Goal: Information Seeking & Learning: Learn about a topic

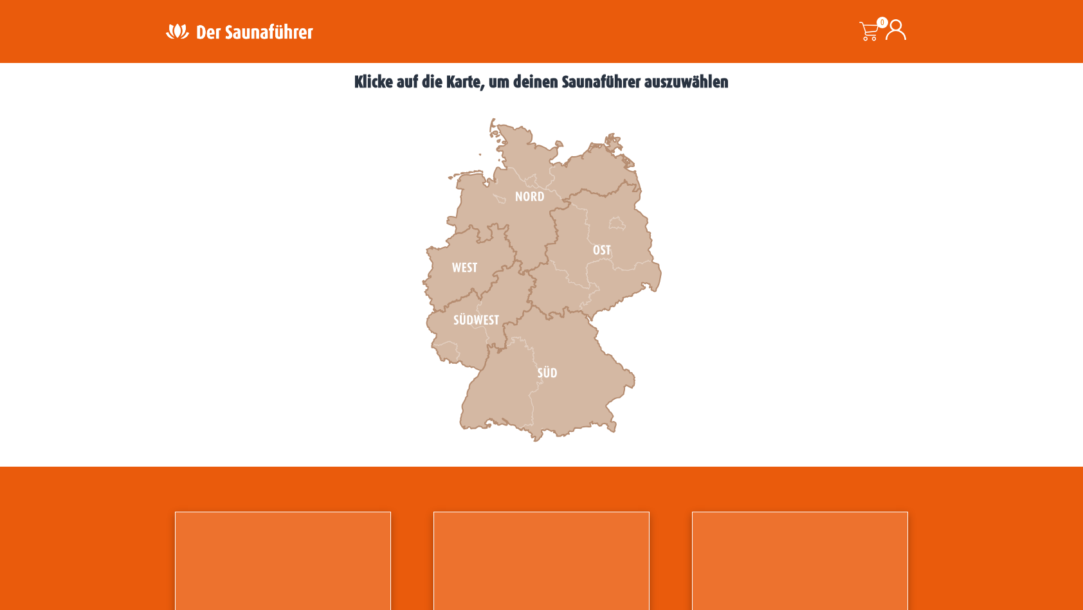
scroll to position [386, 0]
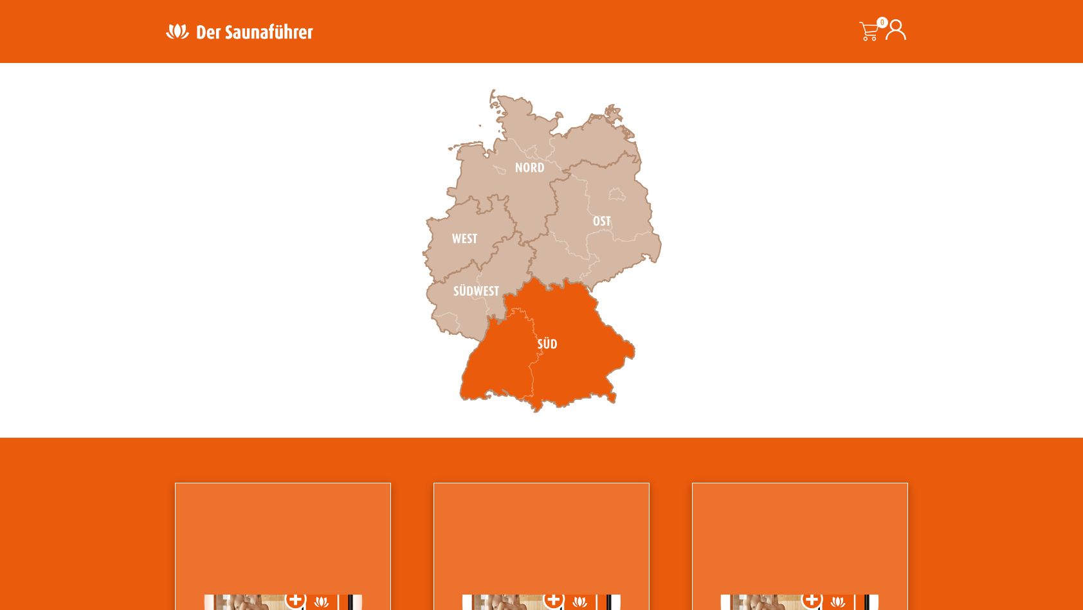
click at [487, 349] on icon at bounding box center [547, 345] width 175 height 136
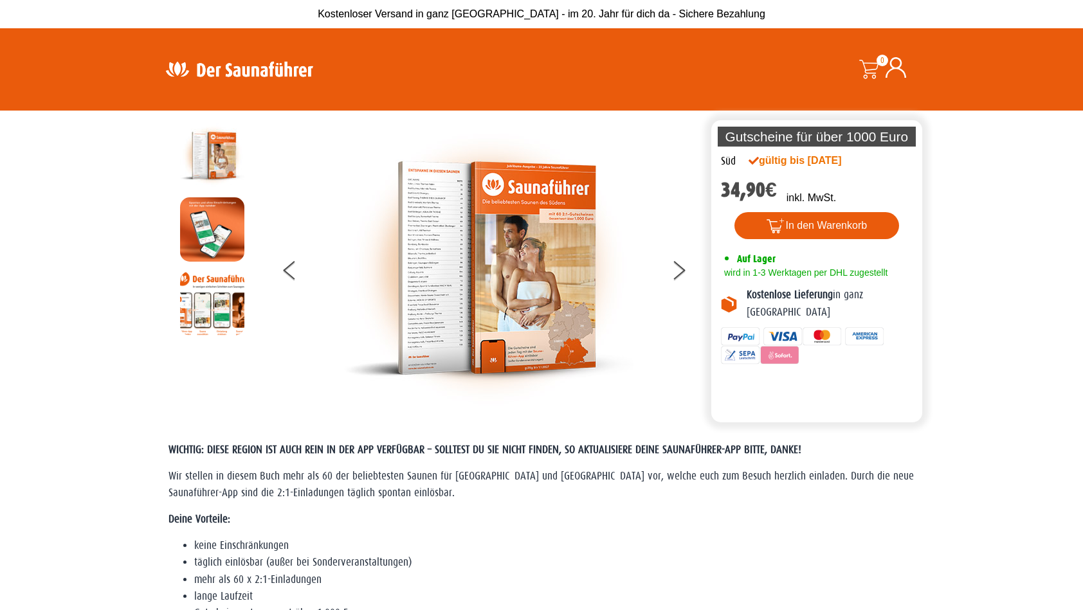
click at [399, 477] on span "Wir stellen in diesem Buch mehr als 60 der beliebtesten Saunen für Baden-Württe…" at bounding box center [541, 484] width 745 height 29
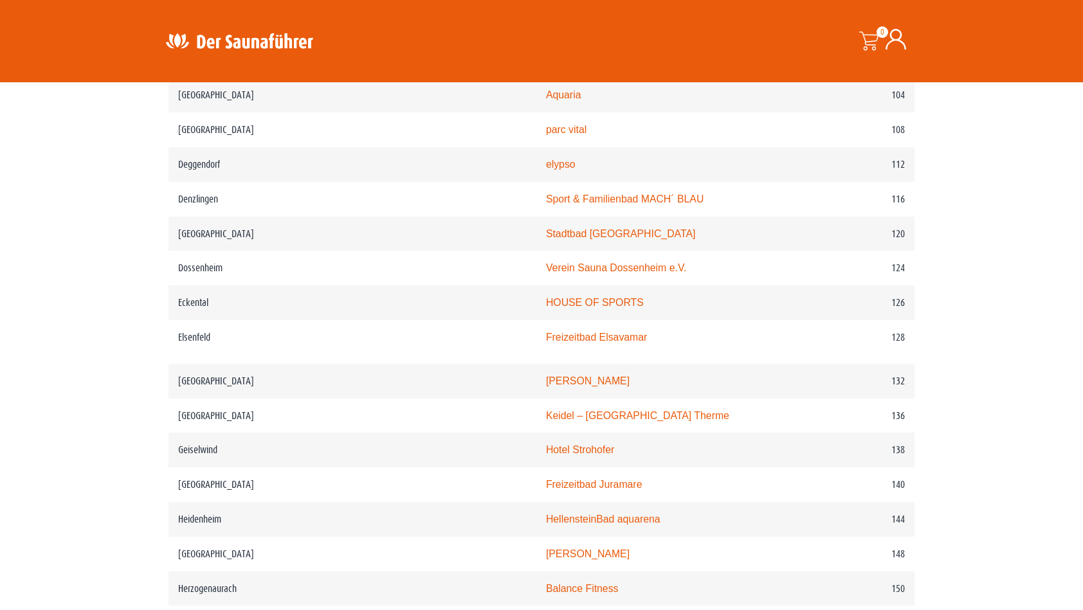
scroll to position [1415, 0]
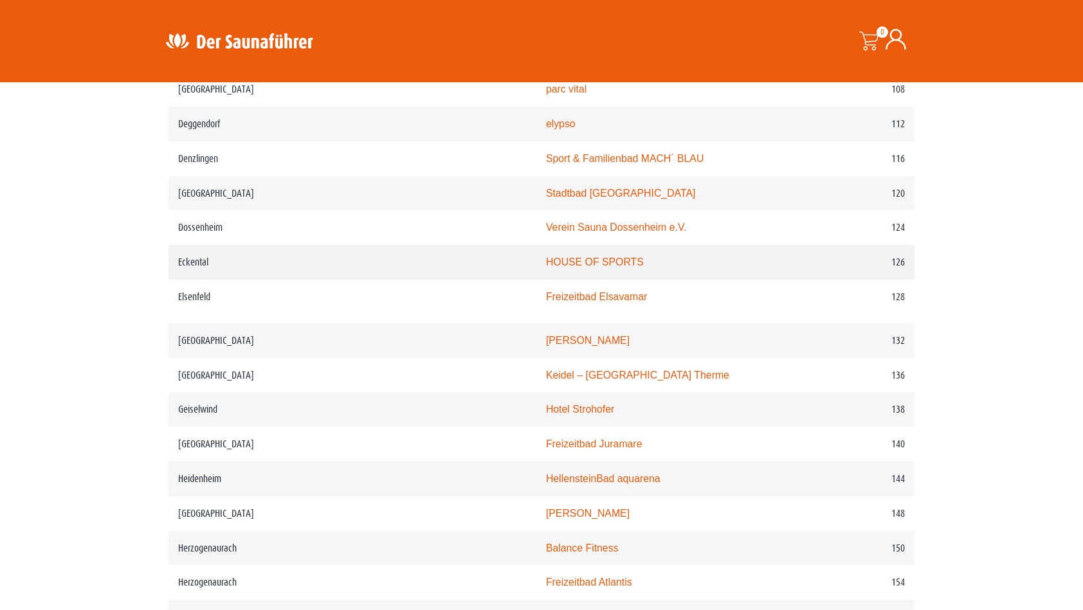
click at [546, 268] on link "HOUSE OF SPORTS" at bounding box center [595, 262] width 98 height 11
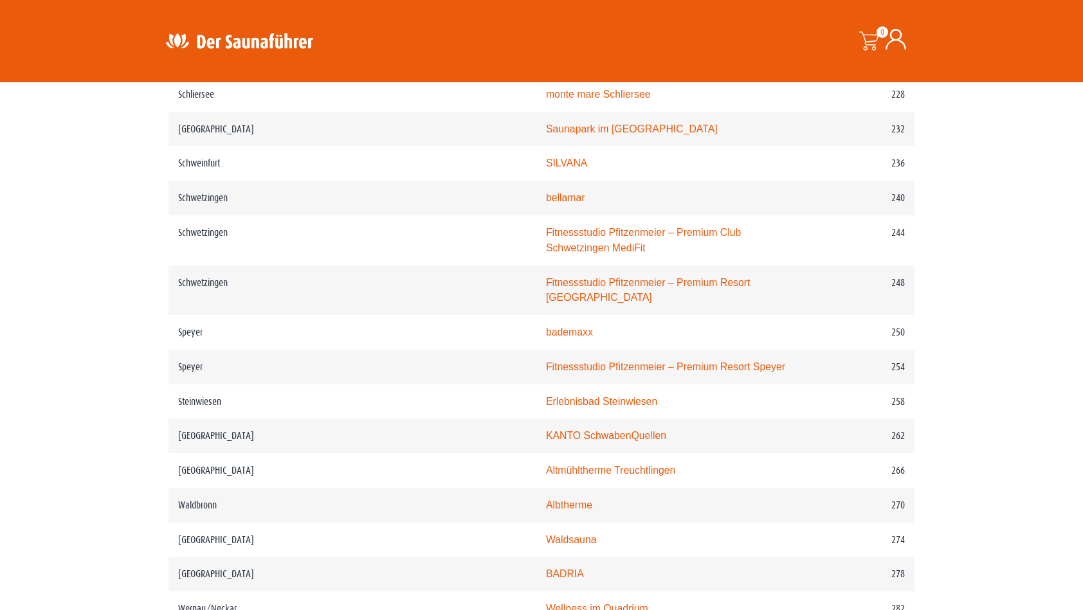
scroll to position [2701, 0]
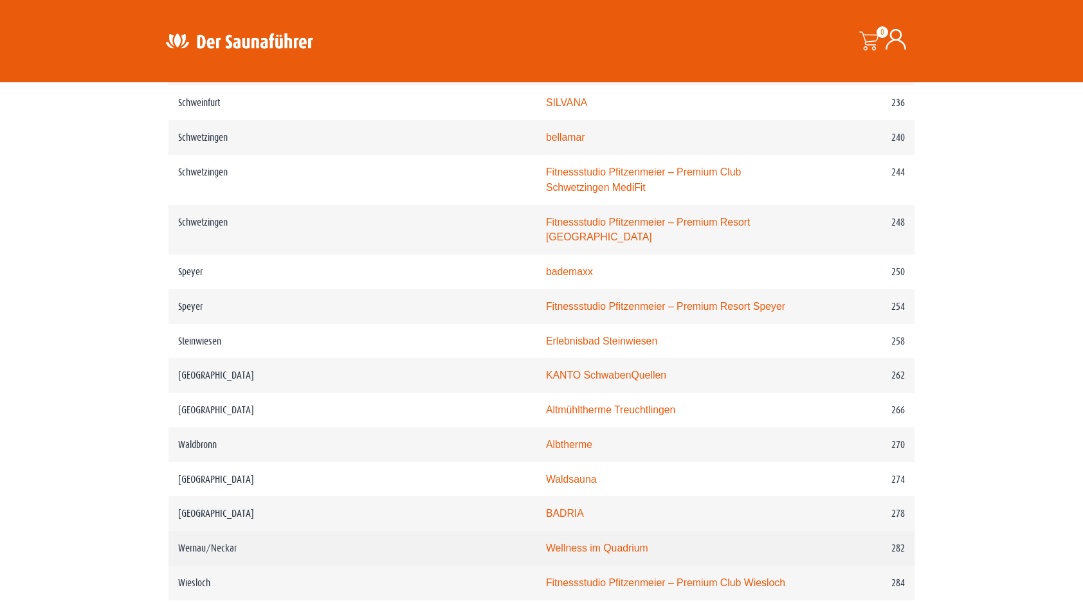
click at [546, 543] on link "Wellness im Quadrium" at bounding box center [597, 548] width 102 height 11
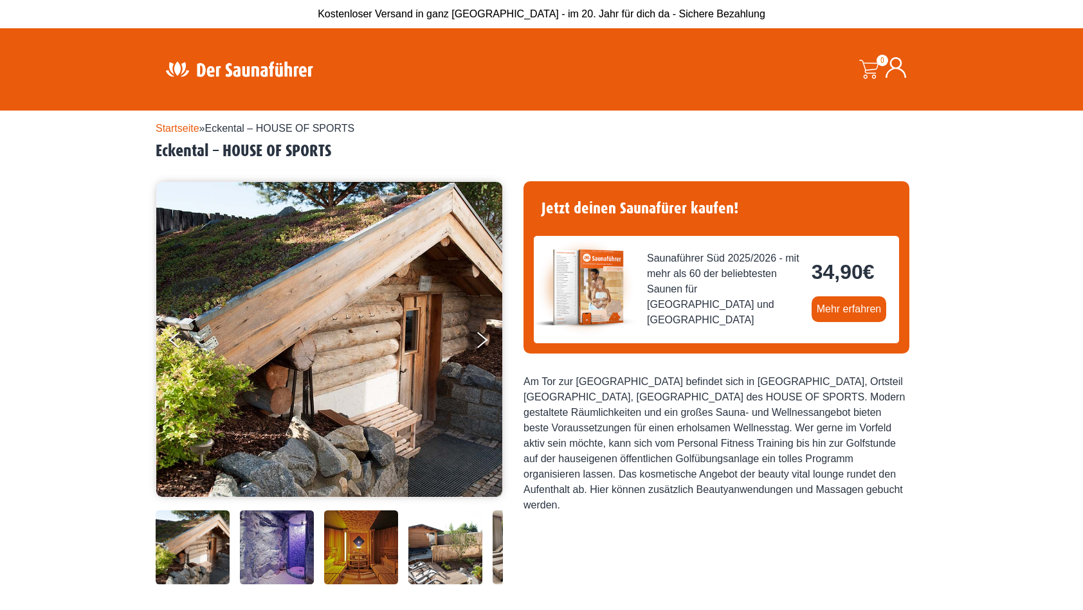
click at [724, 457] on div "Am Tor zur Fränkischen Schweiz befindet sich in Eckental, Ortsteil Brand, das W…" at bounding box center [717, 443] width 386 height 139
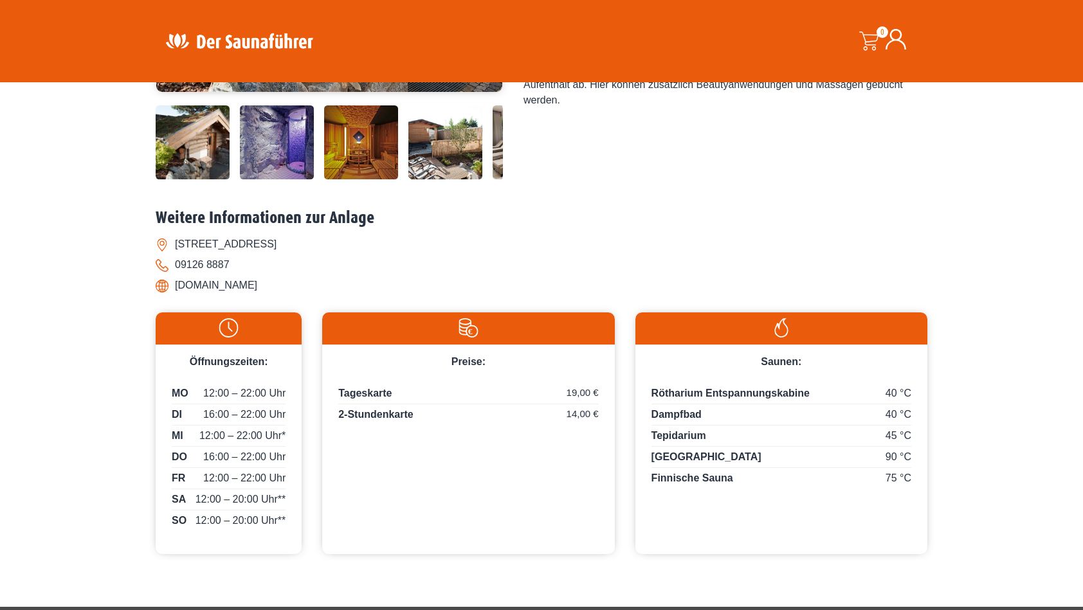
scroll to position [437, 0]
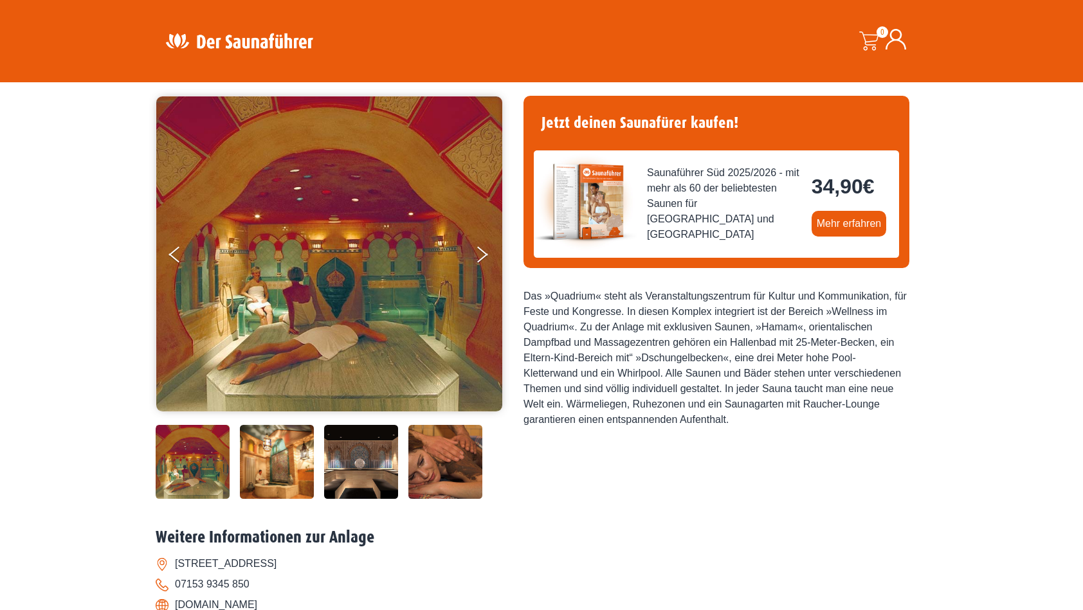
scroll to position [77, 0]
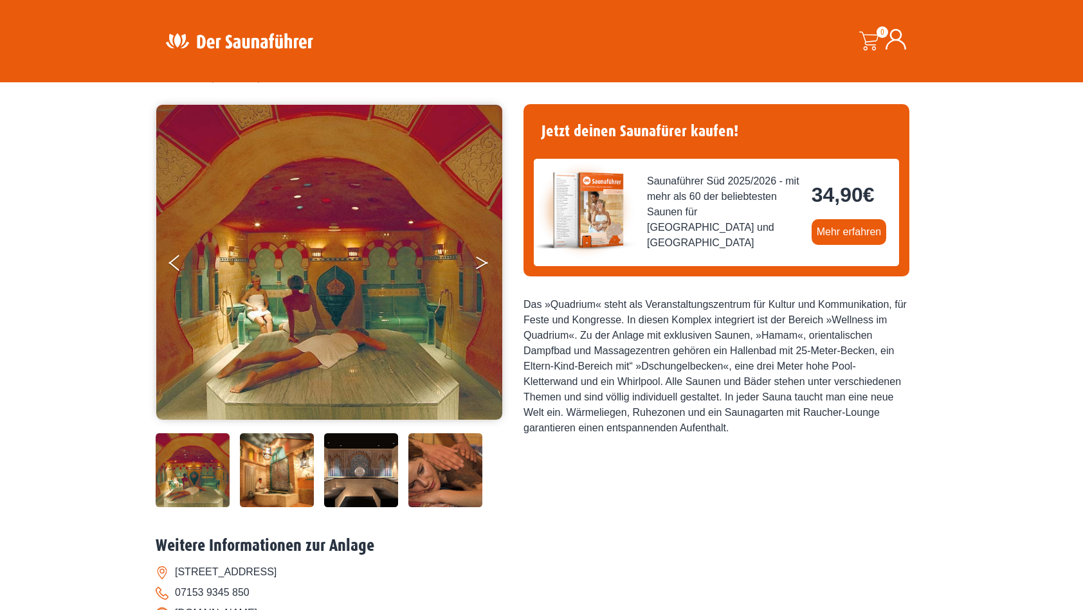
click at [484, 269] on button "Next" at bounding box center [491, 266] width 32 height 32
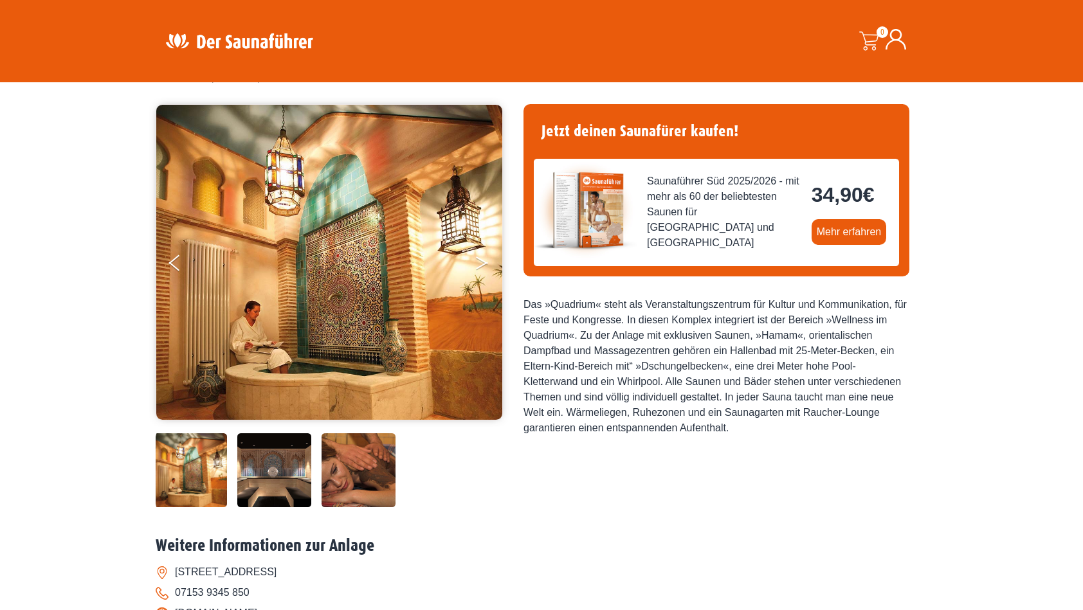
click at [484, 269] on button "Next" at bounding box center [491, 266] width 32 height 32
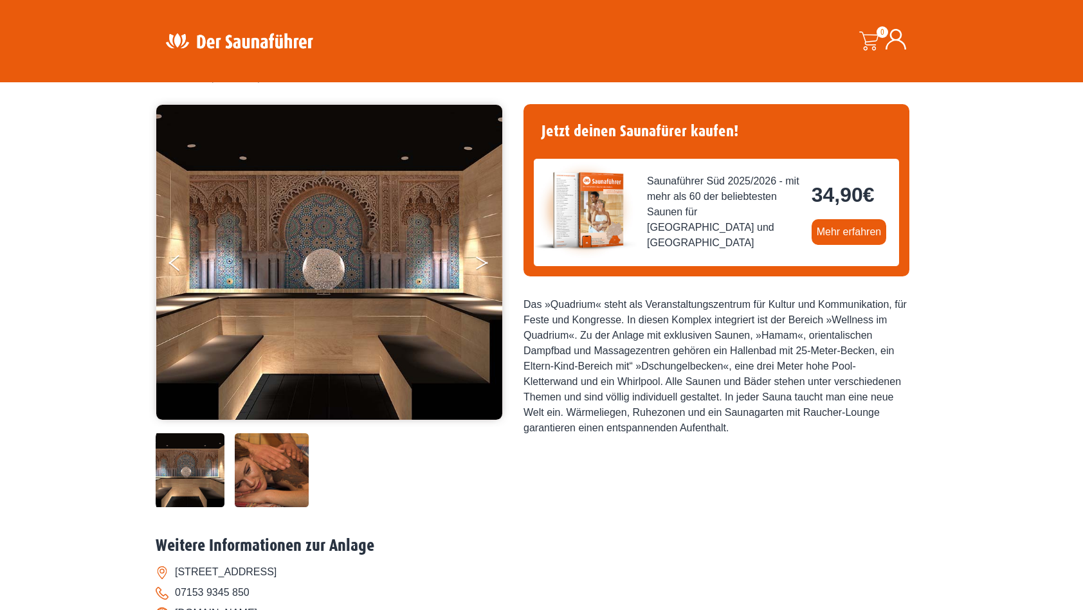
click at [484, 269] on button "Next" at bounding box center [491, 266] width 32 height 32
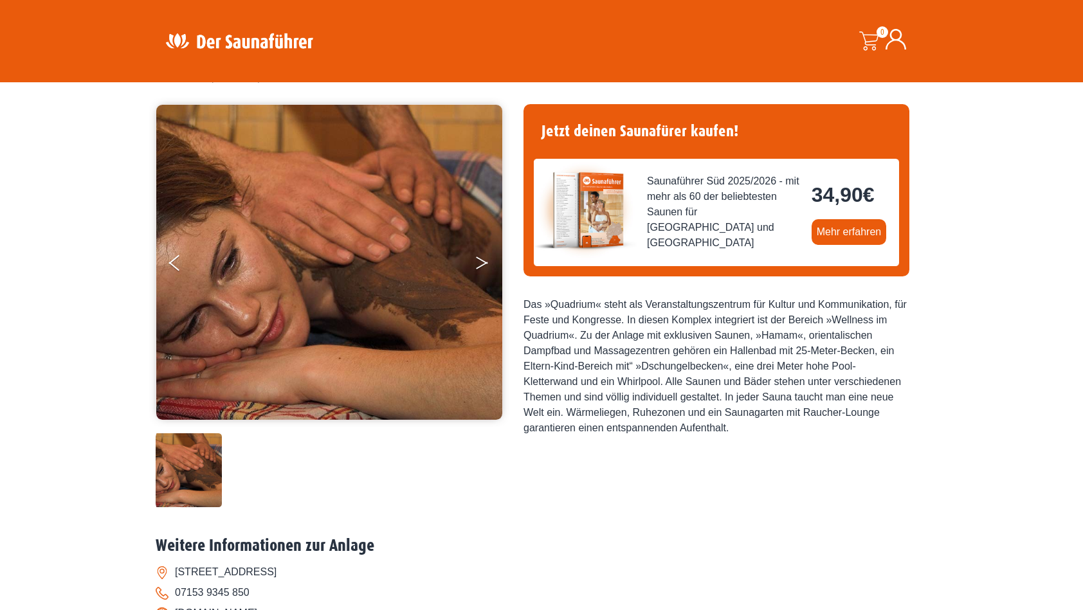
click at [484, 269] on button "Next" at bounding box center [491, 266] width 32 height 32
